Goal: Download file/media

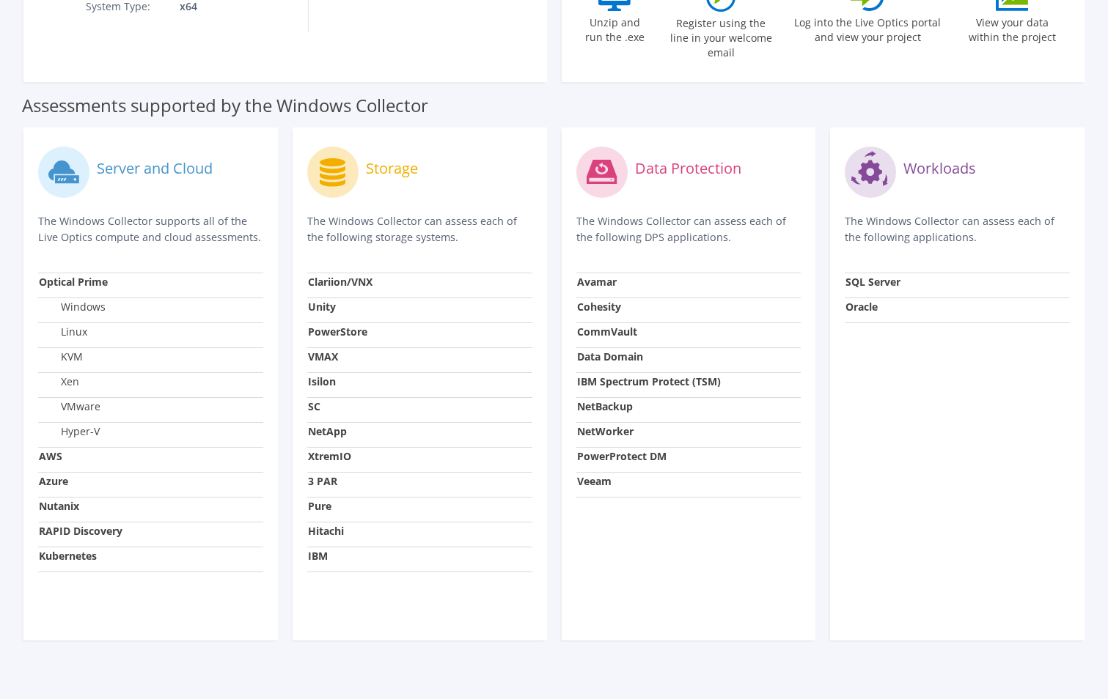
scroll to position [403, 0]
click at [336, 157] on icon at bounding box center [333, 171] width 26 height 29
click at [626, 157] on circle at bounding box center [601, 170] width 51 height 51
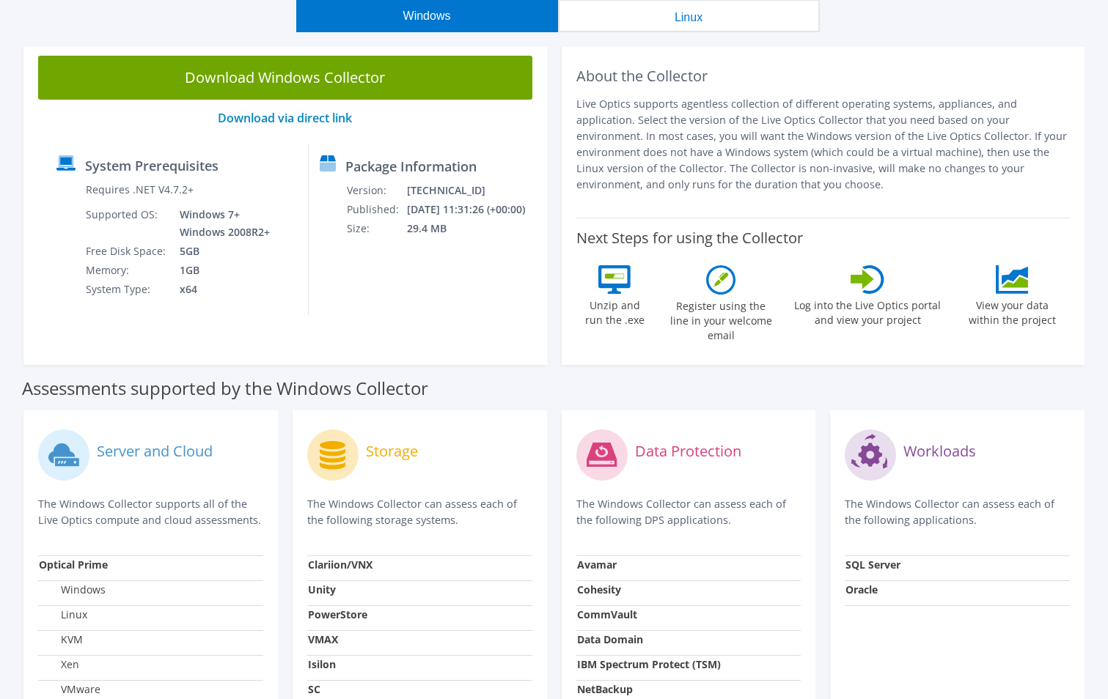
scroll to position [110, 0]
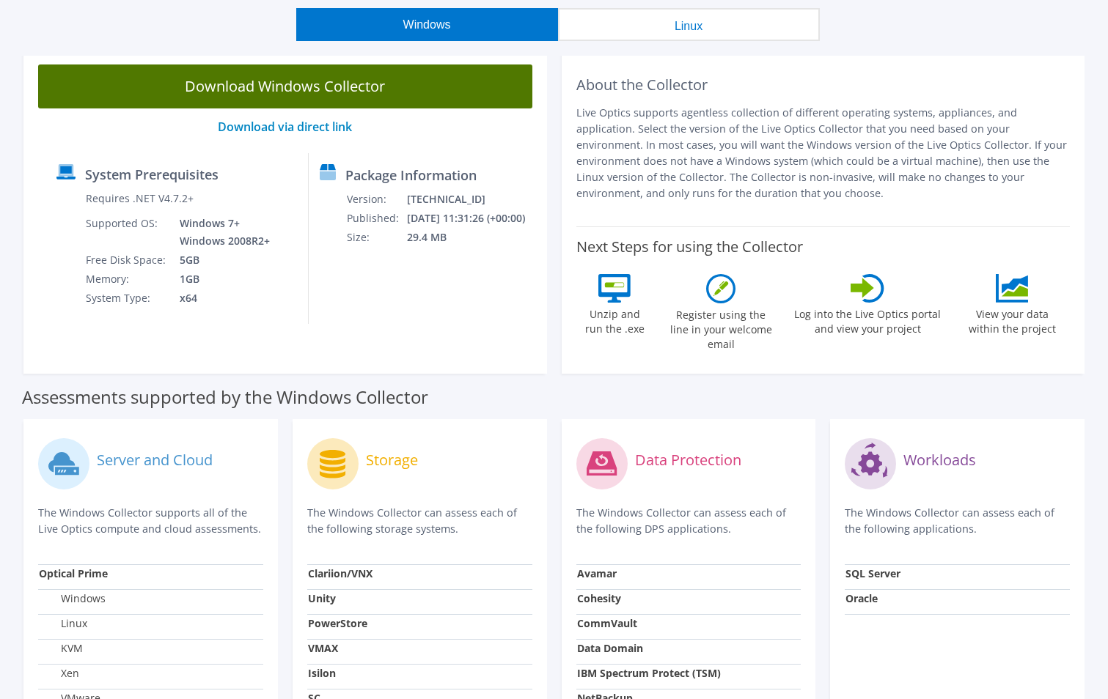
click at [292, 83] on link "Download Windows Collector" at bounding box center [285, 87] width 494 height 44
